Goal: Task Accomplishment & Management: Manage account settings

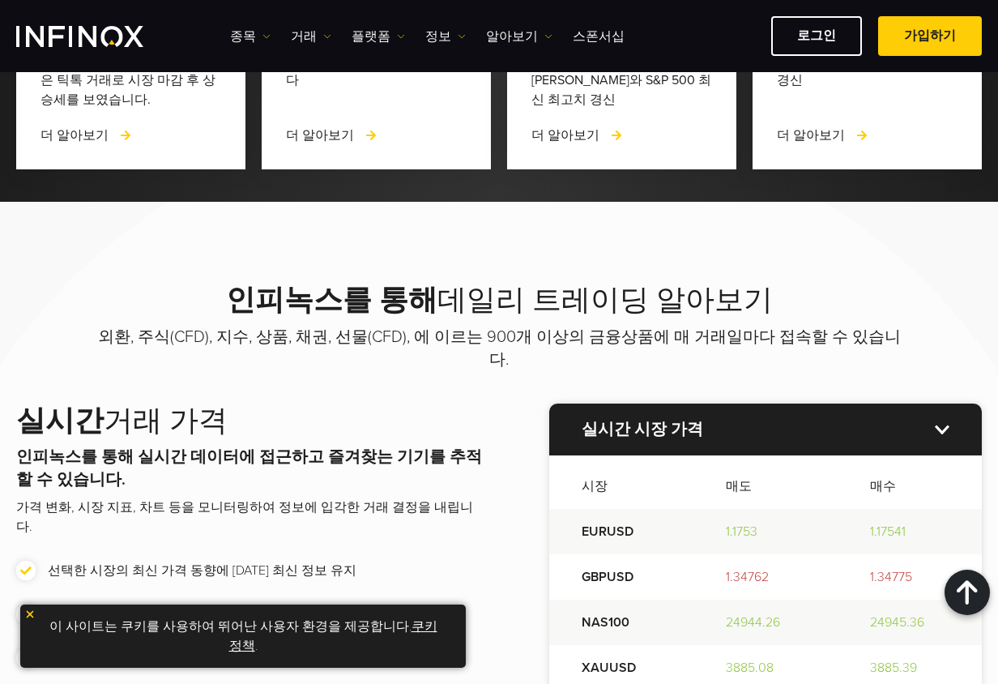
scroll to position [1701, 0]
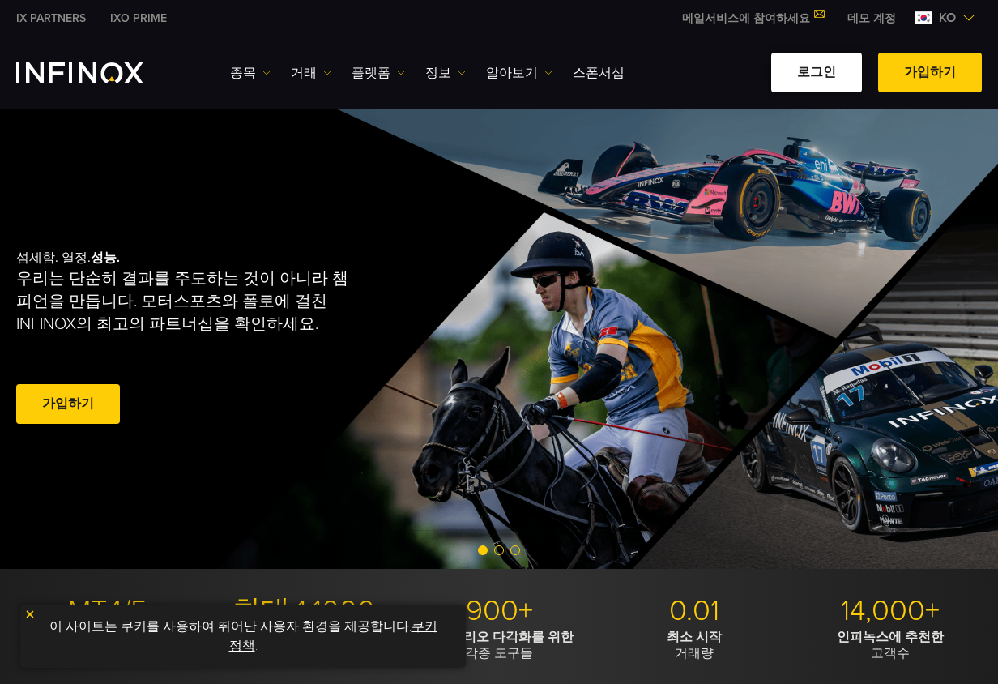
click at [830, 78] on link "로그인" at bounding box center [816, 73] width 91 height 40
drag, startPoint x: 0, startPoint y: 0, endPoint x: 820, endPoint y: 75, distance: 823.1
click at [820, 75] on link "로그인" at bounding box center [816, 73] width 91 height 40
click at [824, 78] on link "로그인" at bounding box center [816, 73] width 91 height 40
click at [821, 76] on link "로그인" at bounding box center [816, 73] width 91 height 40
